Goal: Task Accomplishment & Management: Complete application form

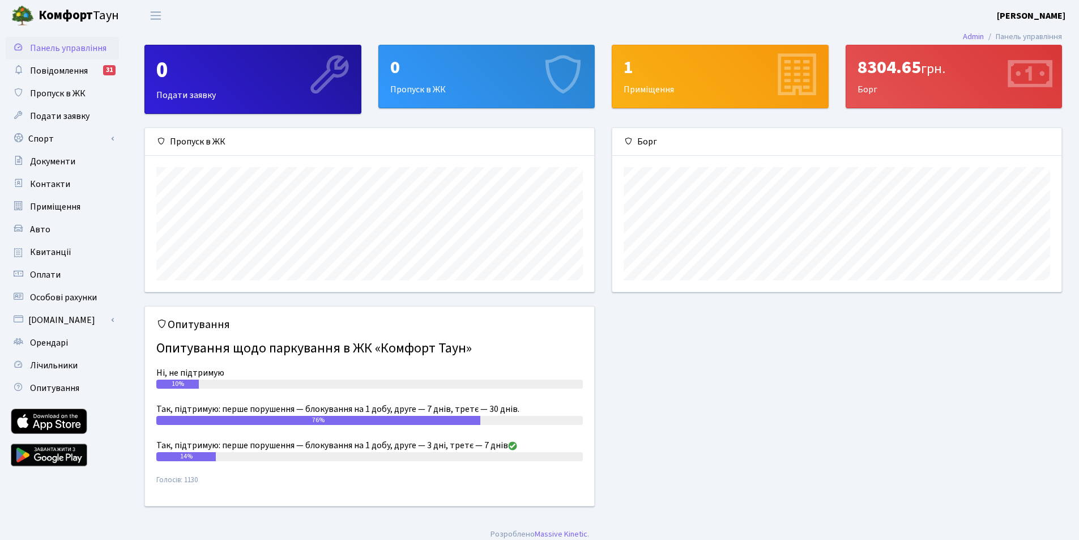
scroll to position [164, 449]
click at [39, 145] on link "Спорт" at bounding box center [62, 138] width 113 height 23
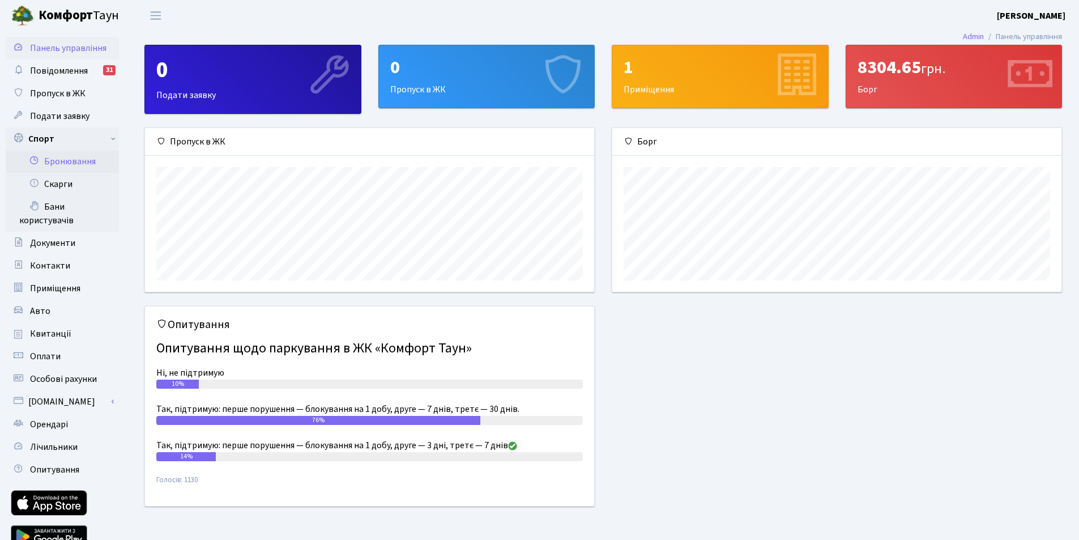
click at [75, 160] on link "Бронювання" at bounding box center [62, 161] width 113 height 23
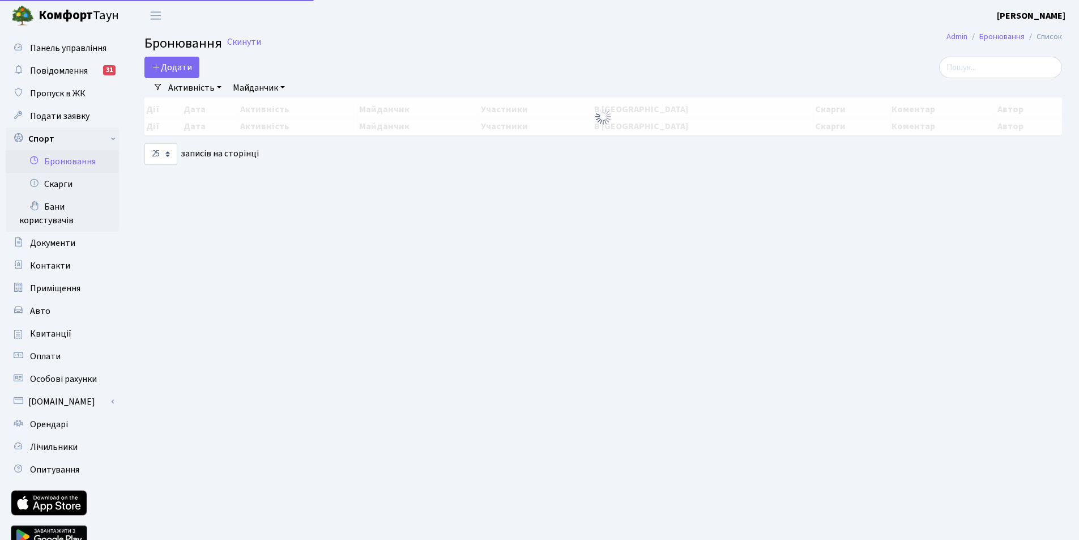
select select "25"
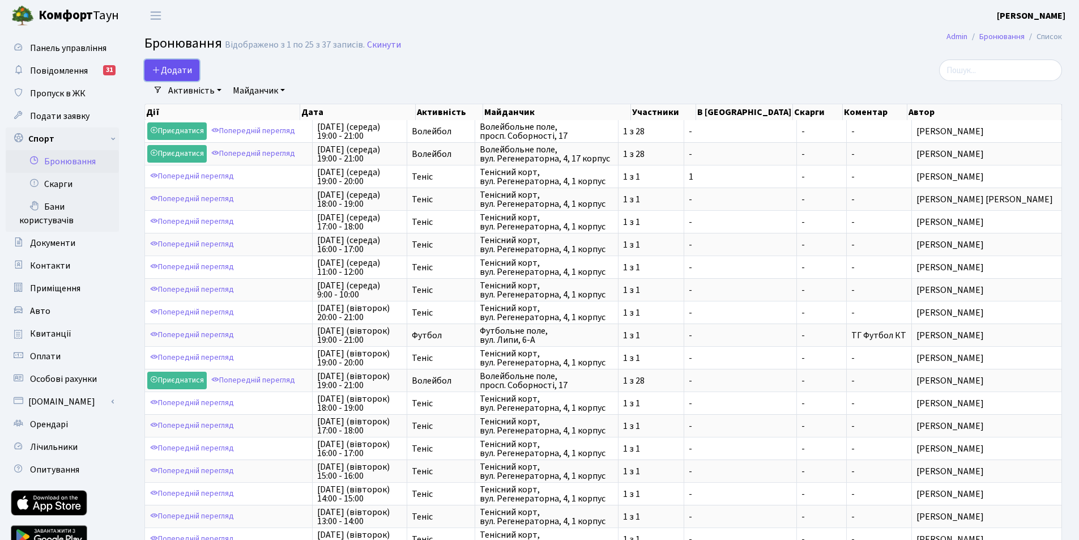
click at [180, 67] on button "Додати" at bounding box center [171, 70] width 55 height 22
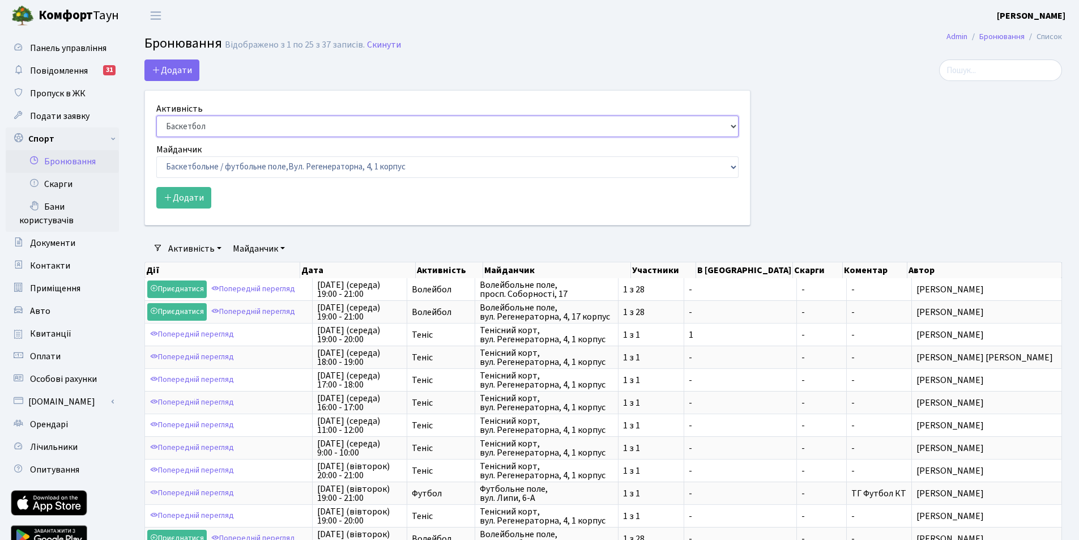
click at [195, 129] on select "Баскетбол Волейбол Йога Катання на роликах Настільний теніс Теніс Футбол Фітнес" at bounding box center [447, 127] width 582 height 22
select select "1"
click at [156, 116] on select "Баскетбол Волейбол Йога Катання на роликах Настільний теніс Теніс Футбол Фітнес" at bounding box center [447, 127] width 582 height 22
click at [194, 166] on select "Баскетбольне / футбольне поле, Вул. Регенераторна, 4, 1 корпус Баскетбольне пол…" at bounding box center [447, 167] width 582 height 22
select select "1"
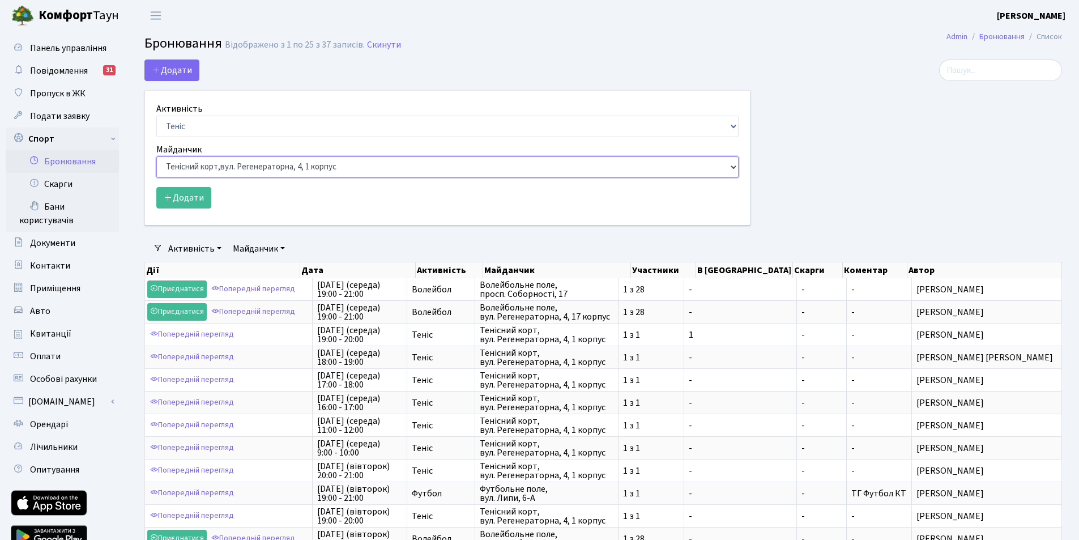
click at [156, 156] on select "Баскетбольне / футбольне поле, Вул. Регенераторна, 4, 1 корпус Баскетбольне пол…" at bounding box center [447, 167] width 582 height 22
click at [182, 199] on button "Додати" at bounding box center [183, 198] width 55 height 22
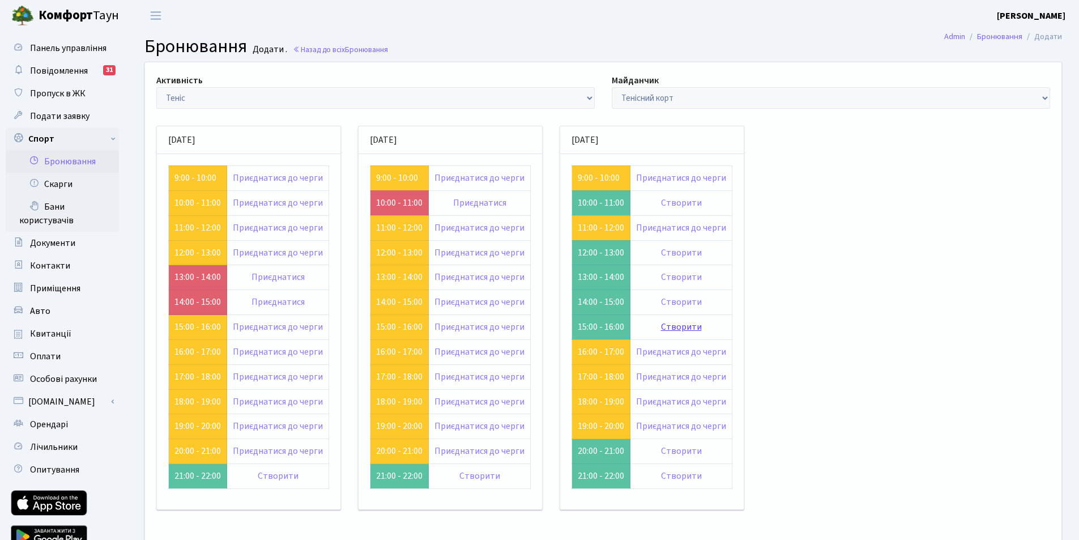
click at [677, 328] on link "Створити" at bounding box center [681, 327] width 41 height 12
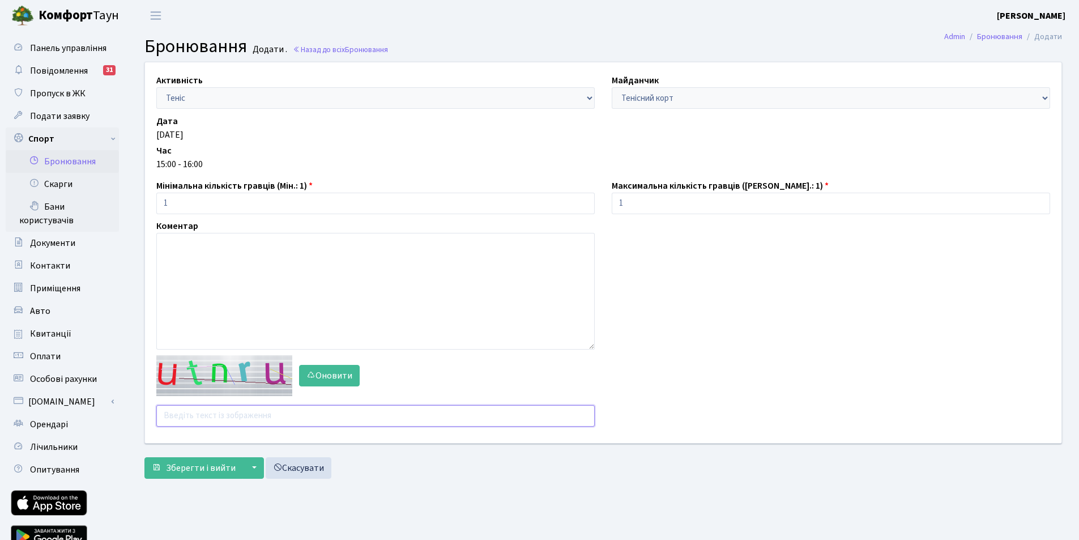
click at [207, 422] on input "text" at bounding box center [375, 416] width 438 height 22
type input "pfrx4"
click at [144, 457] on button "Зберегти і вийти" at bounding box center [193, 468] width 99 height 22
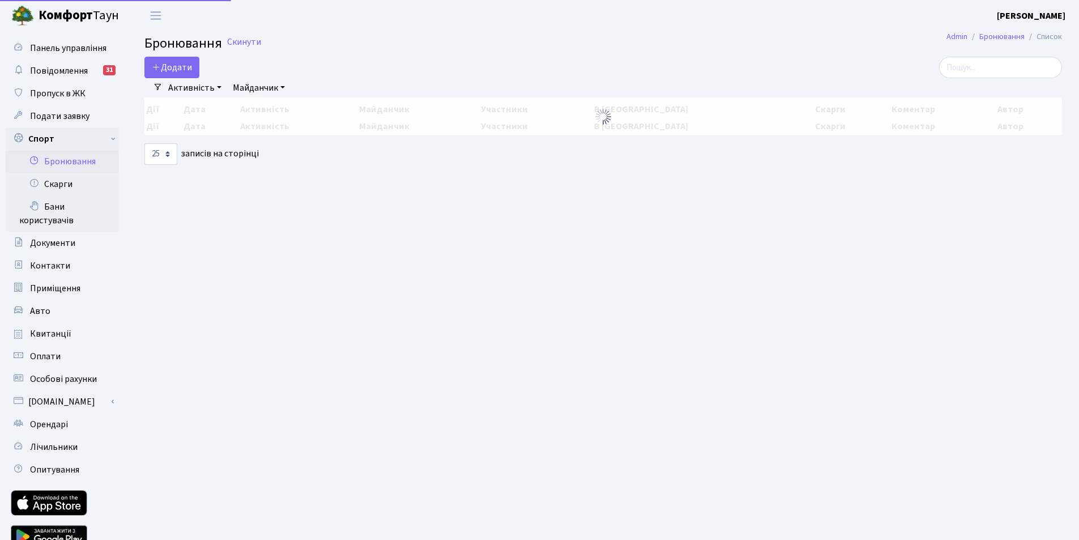
select select "25"
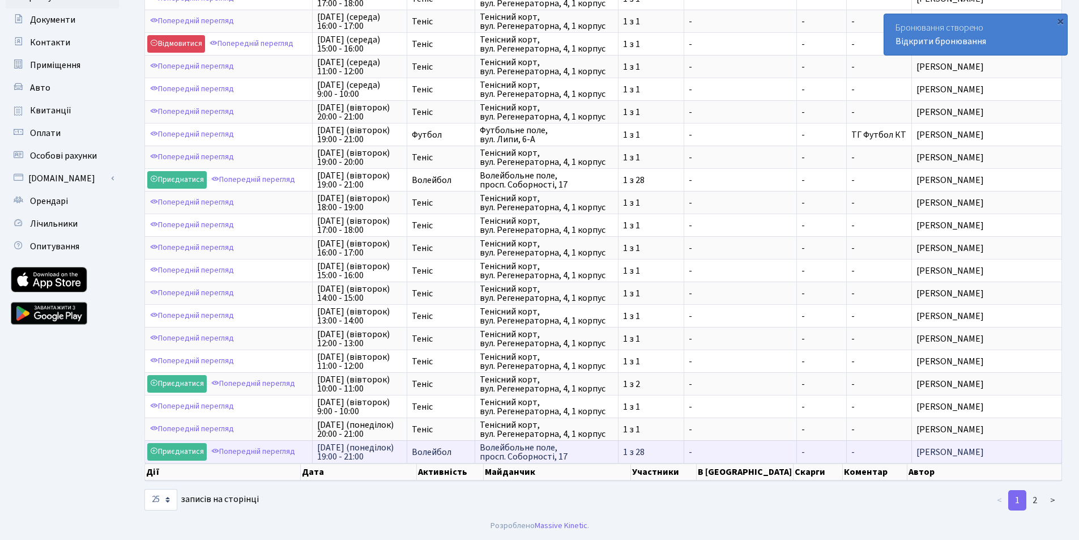
scroll to position [2, 0]
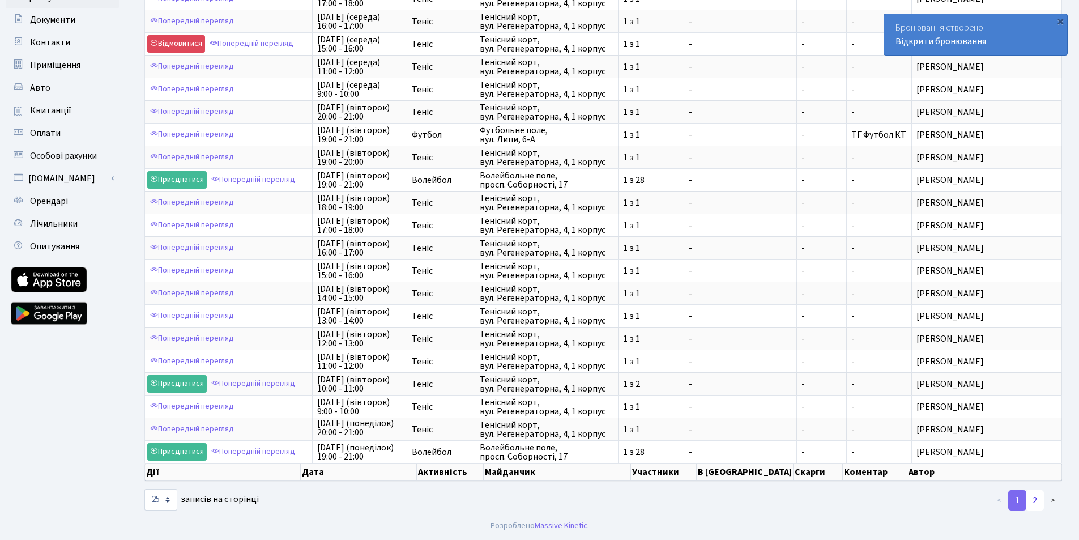
click at [1035, 501] on link "2" at bounding box center [1035, 500] width 18 height 20
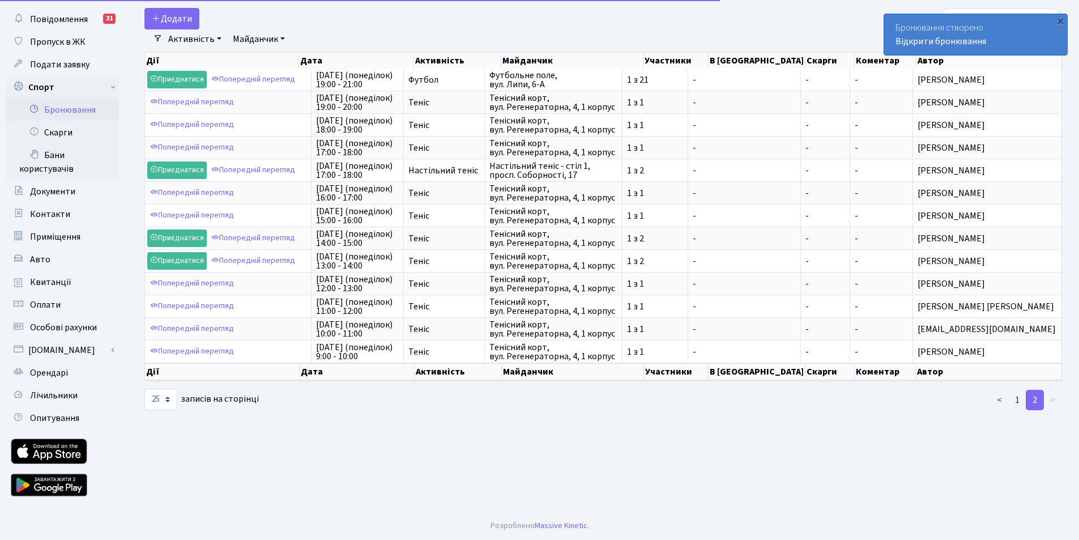
scroll to position [52, 0]
